Goal: Navigation & Orientation: Find specific page/section

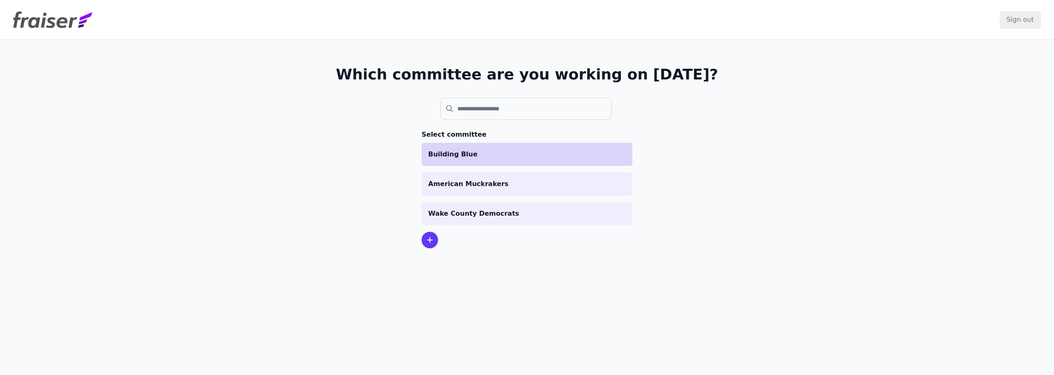
click at [470, 158] on p "Building Blue" at bounding box center [527, 154] width 198 height 10
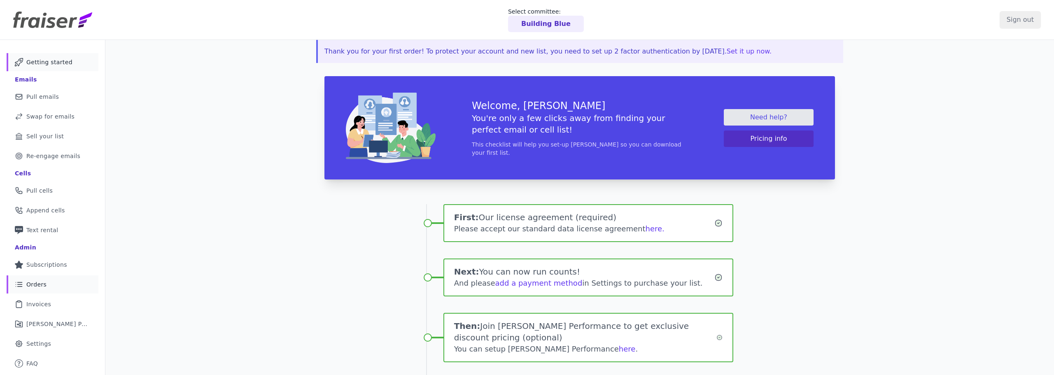
click at [46, 292] on link "List Icon Outline of bulleted list Orders" at bounding box center [53, 284] width 92 height 18
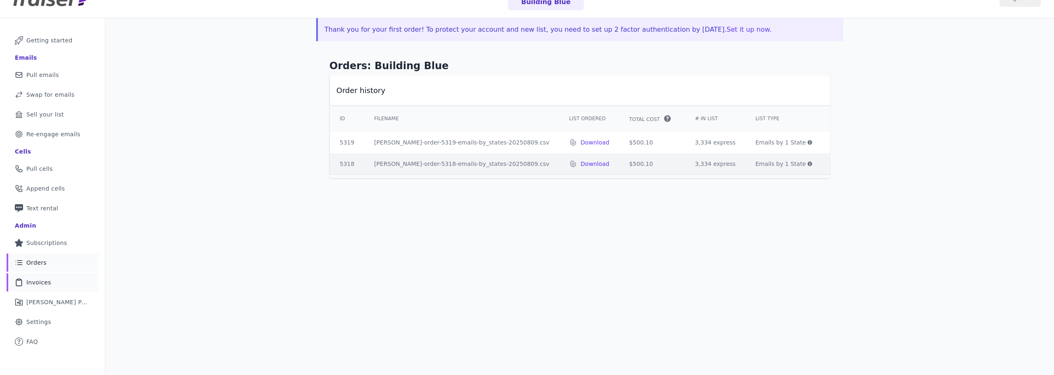
scroll to position [40, 0]
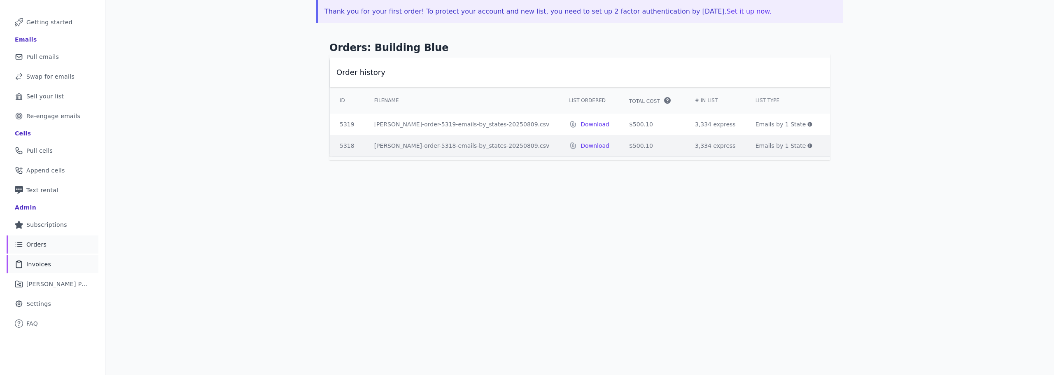
click at [65, 264] on link "Clipboard Icon Outline of a clipboard Invoices" at bounding box center [53, 264] width 92 height 18
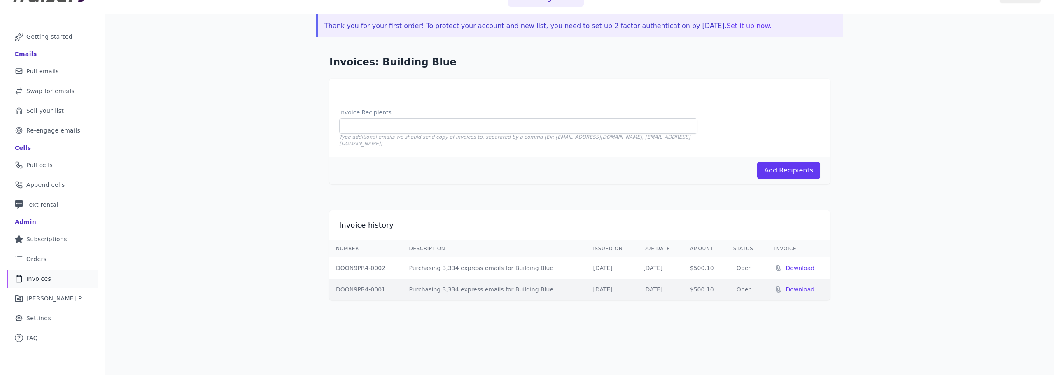
scroll to position [40, 0]
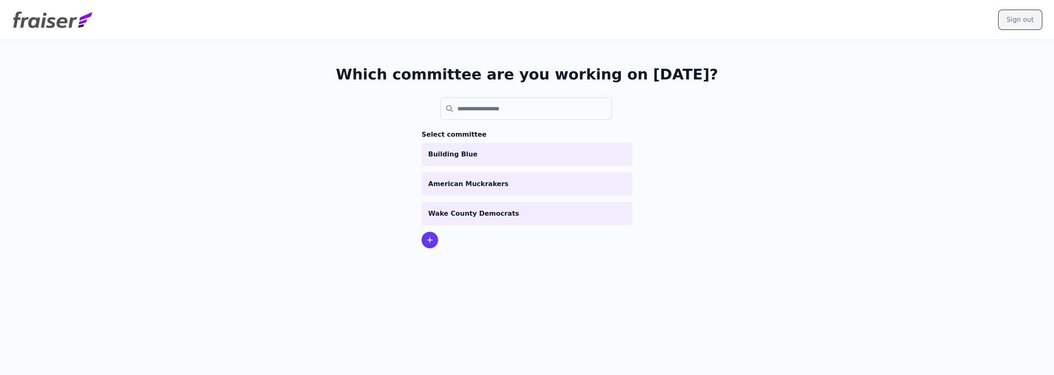
click at [1022, 20] on input "Sign out" at bounding box center [1020, 19] width 41 height 17
